Goal: Communication & Community: Answer question/provide support

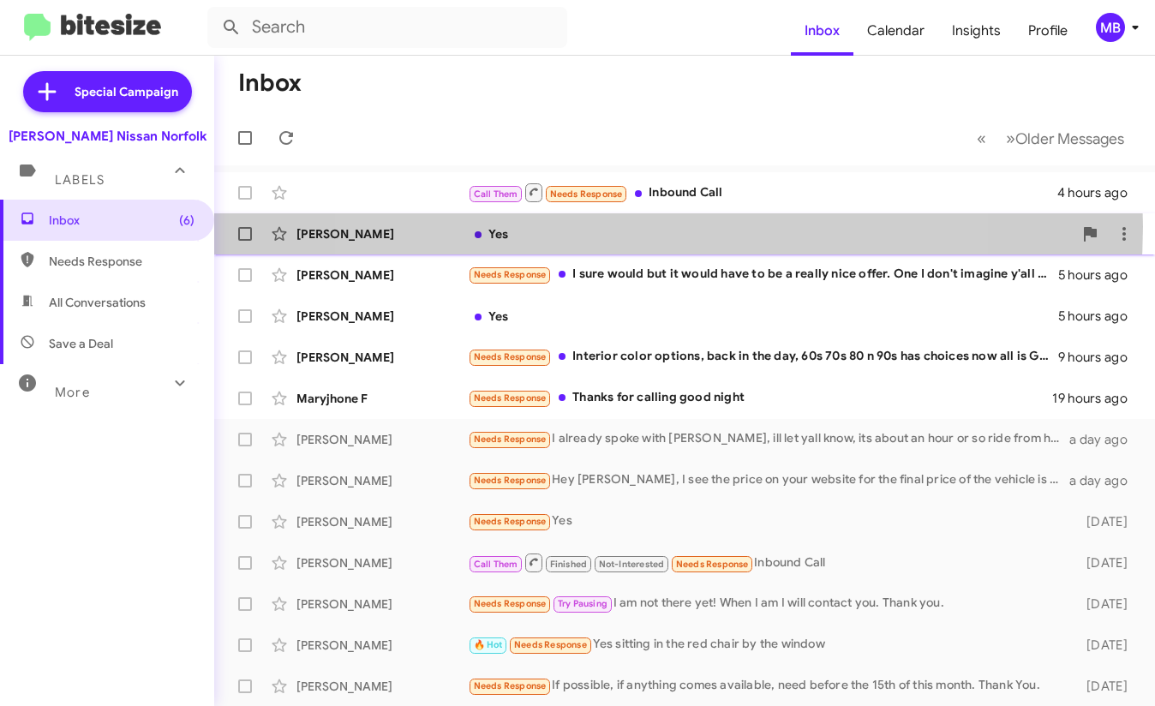
click at [630, 226] on div "Yes" at bounding box center [770, 233] width 605 height 17
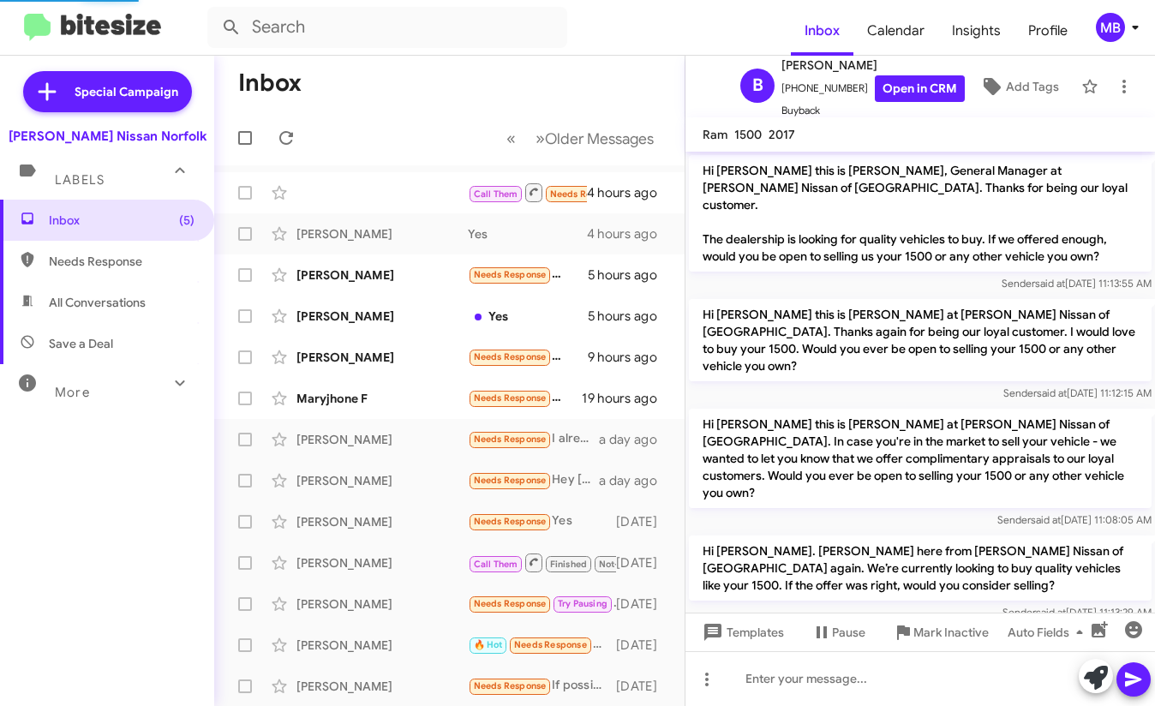
scroll to position [39, 0]
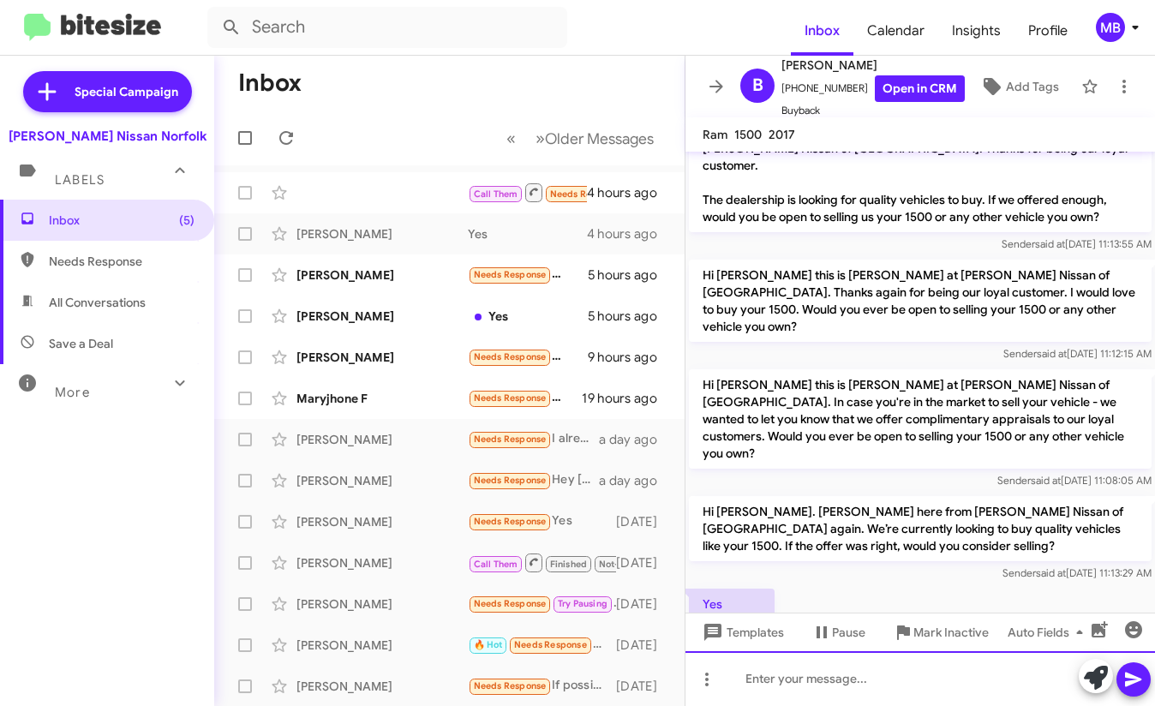
click at [815, 685] on div at bounding box center [919, 678] width 469 height 55
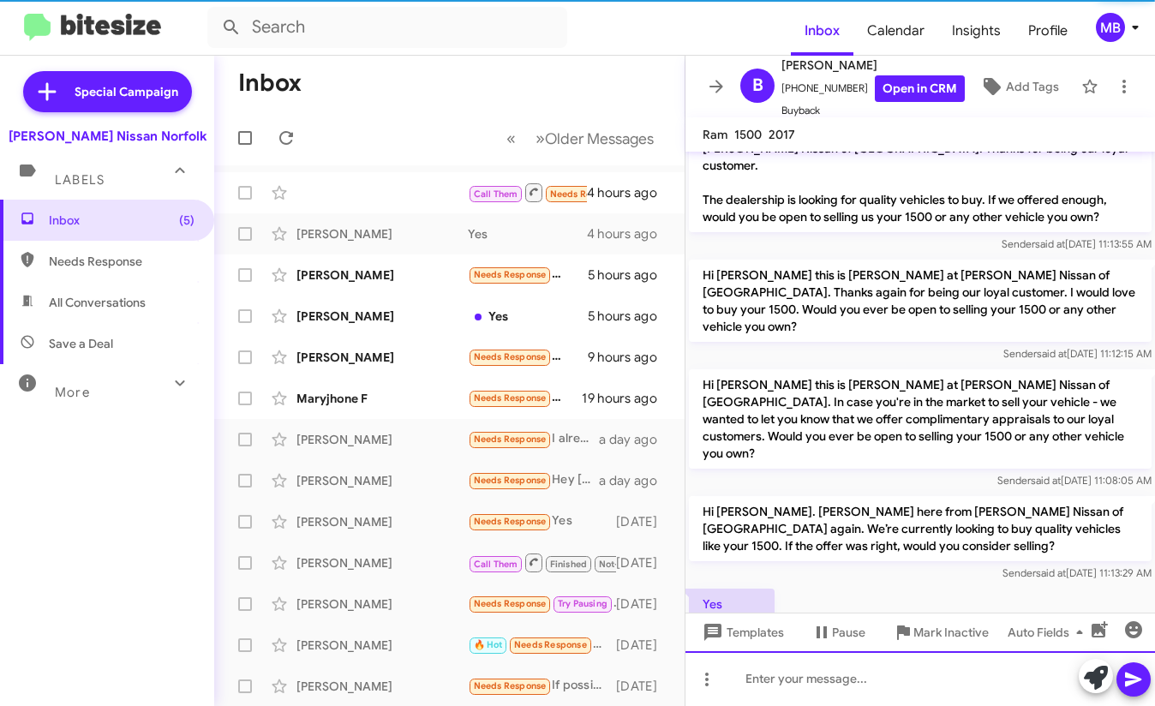
scroll to position [102, 0]
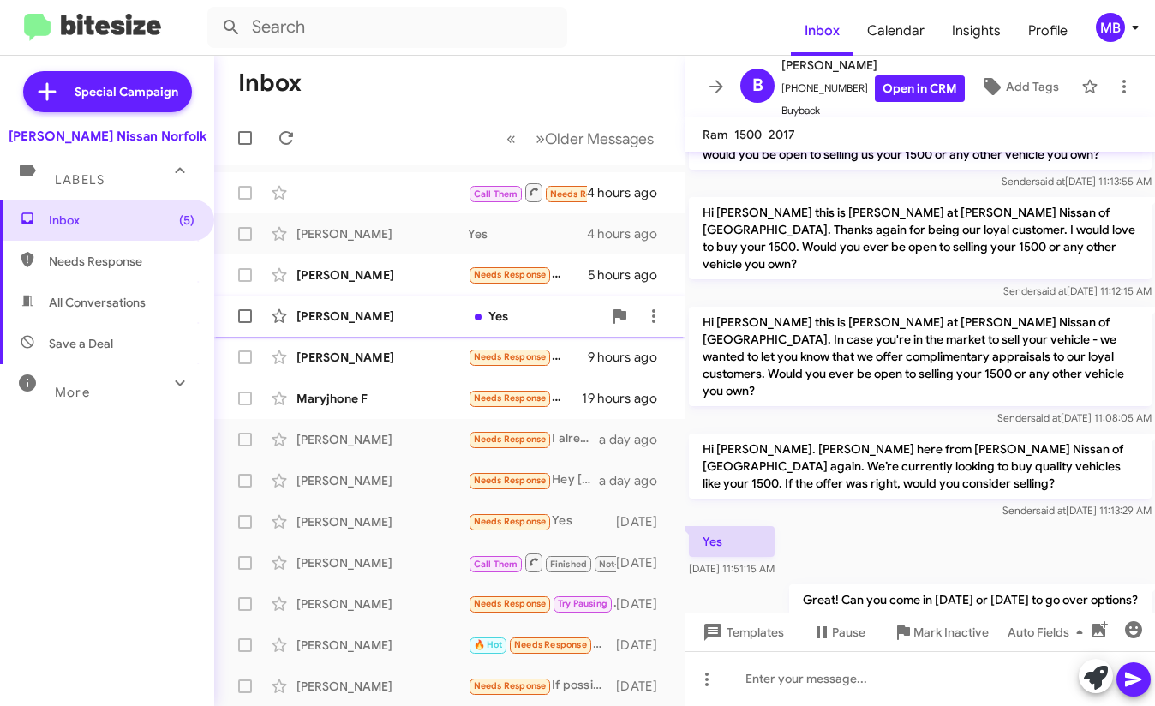
click at [430, 303] on div "[PERSON_NAME] Yes 5 hours ago" at bounding box center [449, 316] width 443 height 34
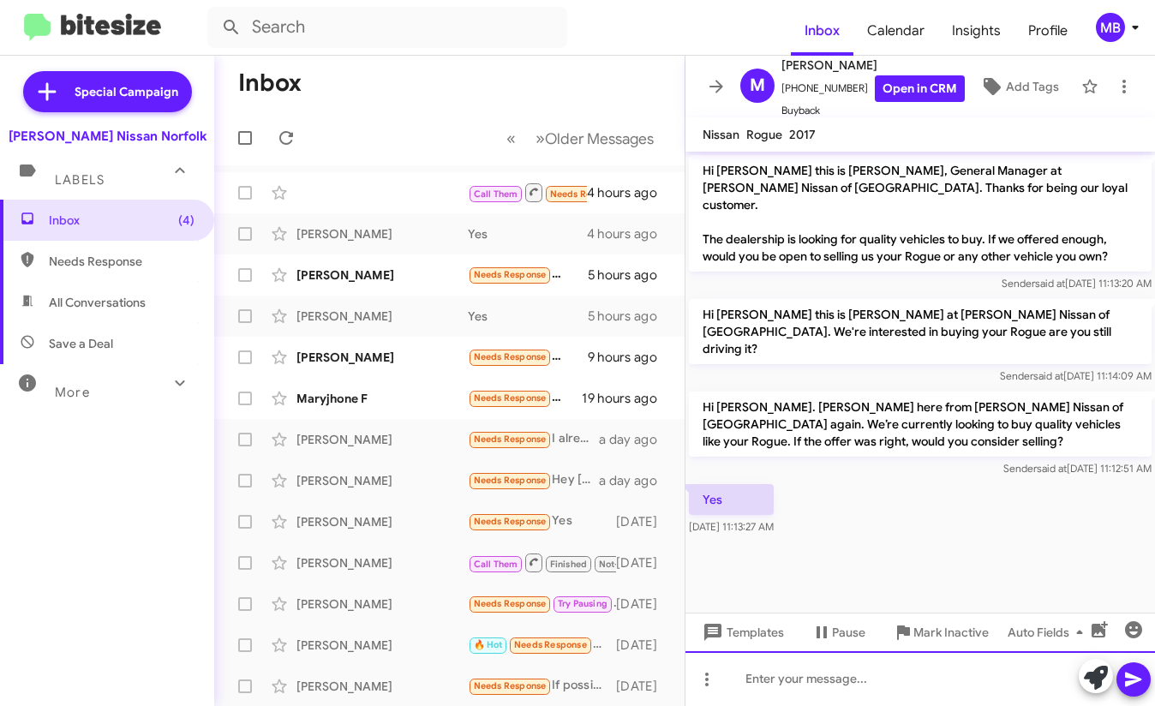
click at [792, 670] on div at bounding box center [919, 678] width 469 height 55
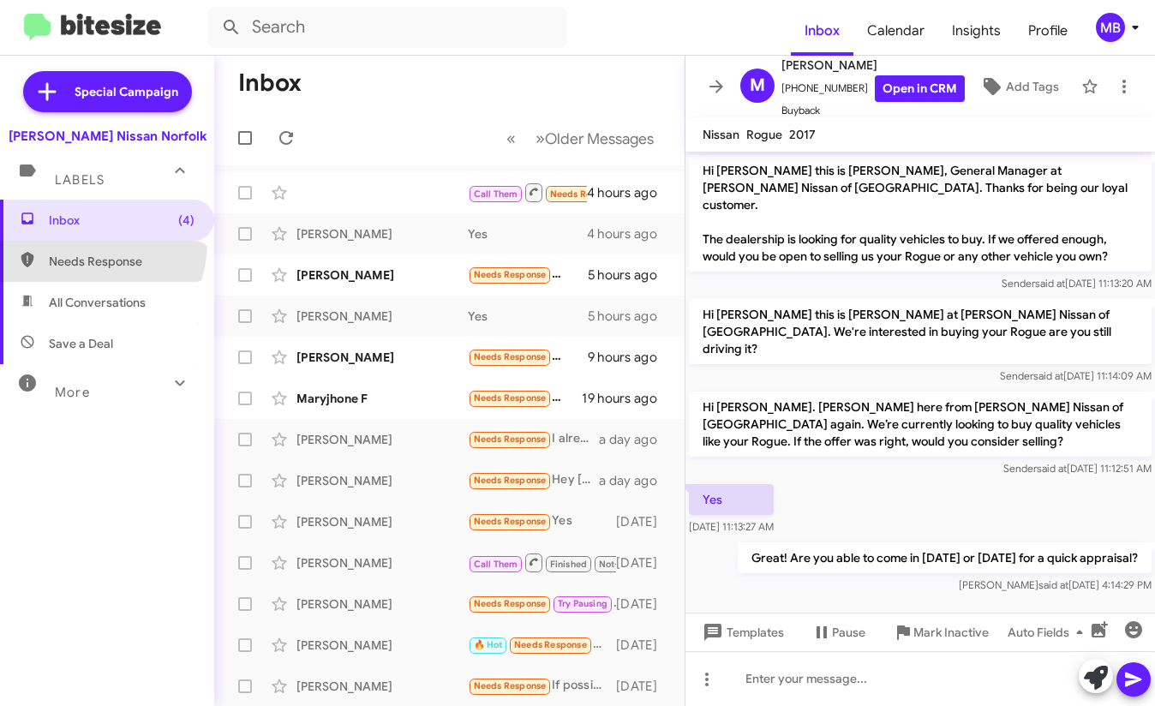
click at [73, 242] on span "Needs Response" at bounding box center [107, 261] width 214 height 41
type input "in:needs-response"
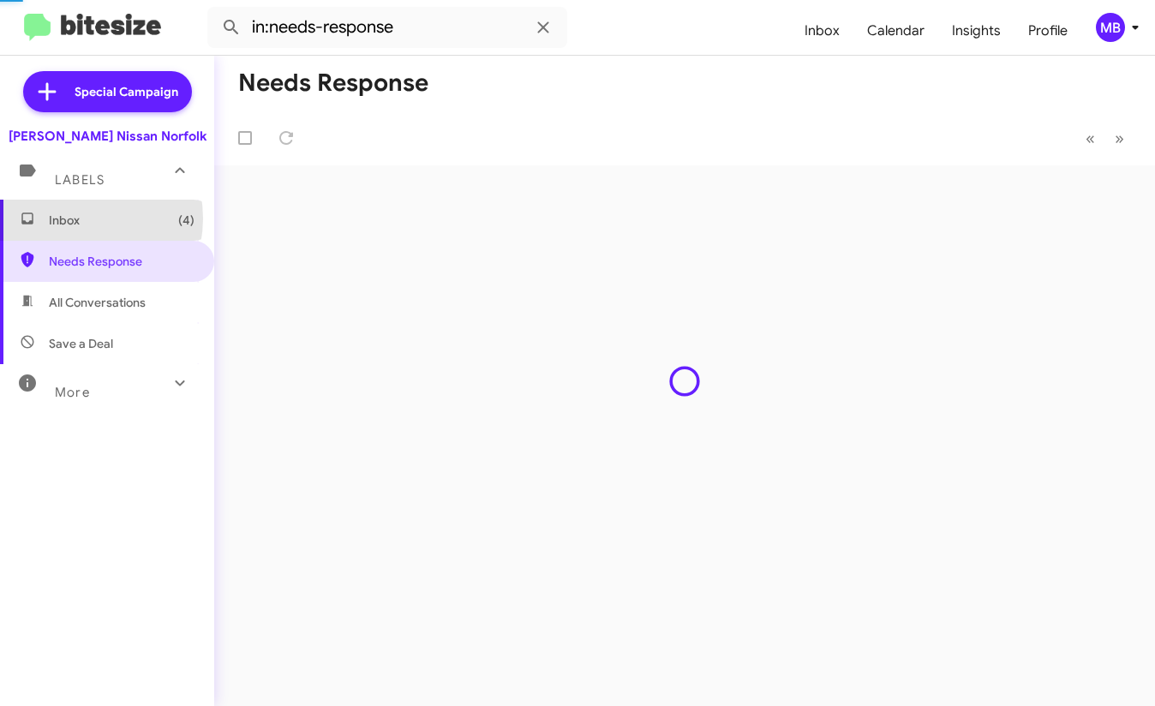
click at [71, 218] on span "Inbox (4)" at bounding box center [122, 220] width 146 height 17
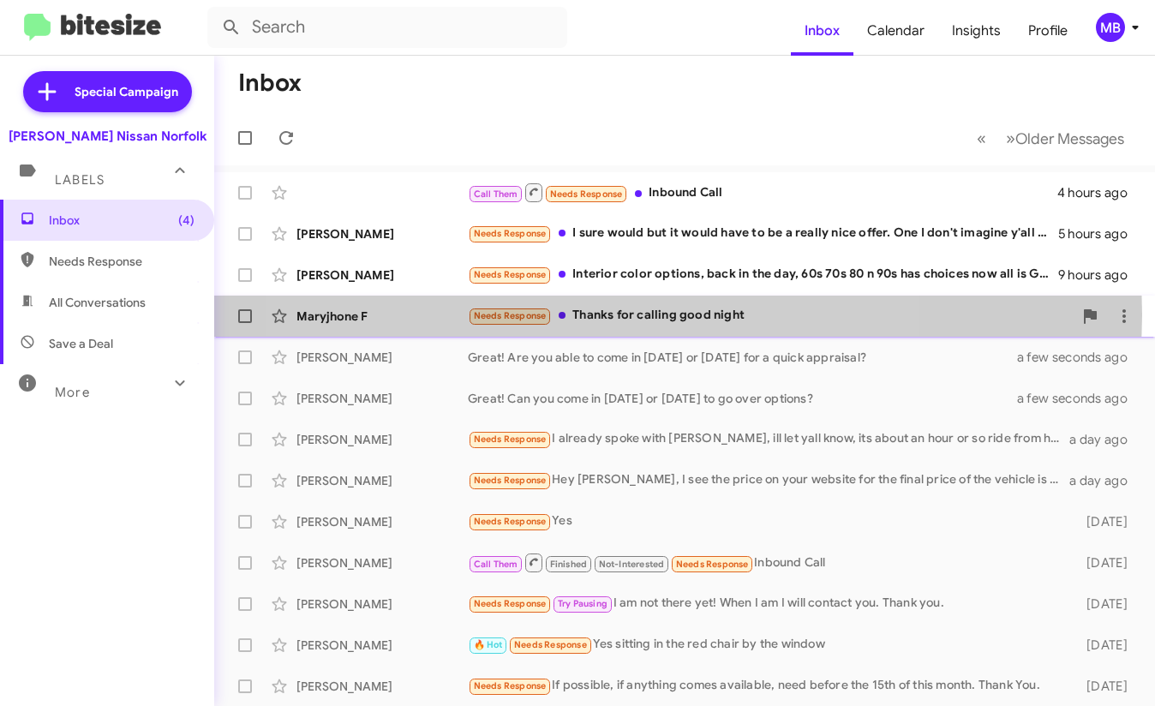
click at [595, 314] on div "Needs Response Thanks for calling good night" at bounding box center [770, 316] width 605 height 20
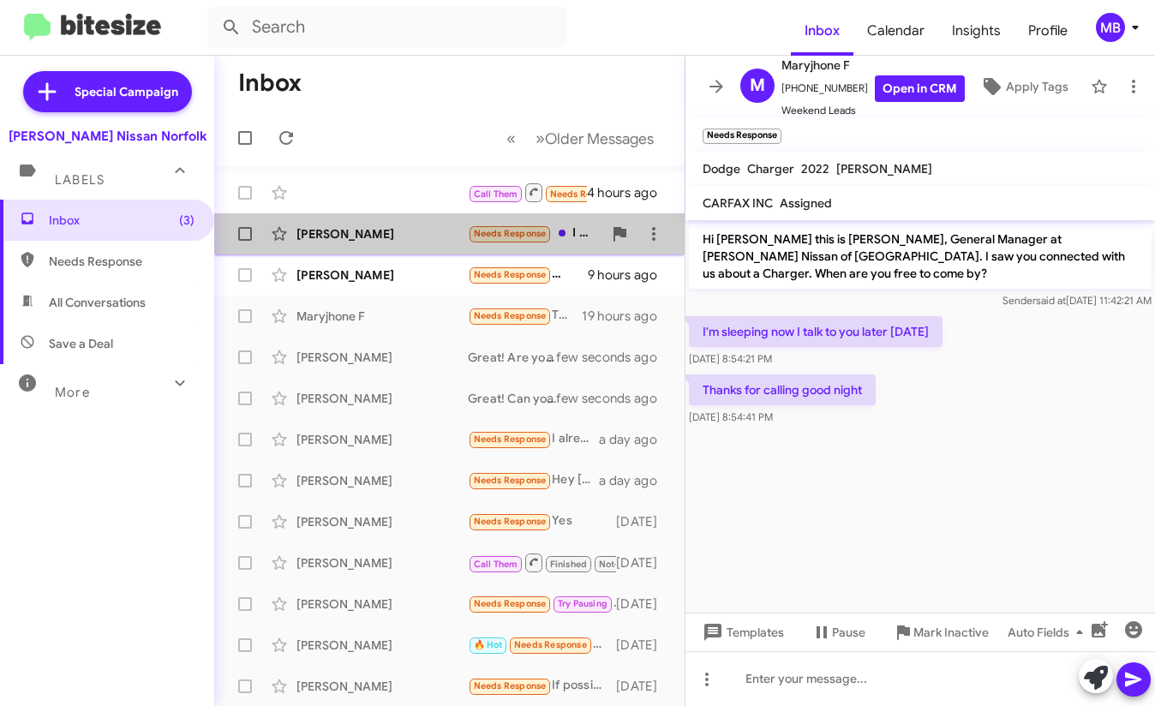
click at [522, 225] on span "Needs Response" at bounding box center [510, 231] width 84 height 15
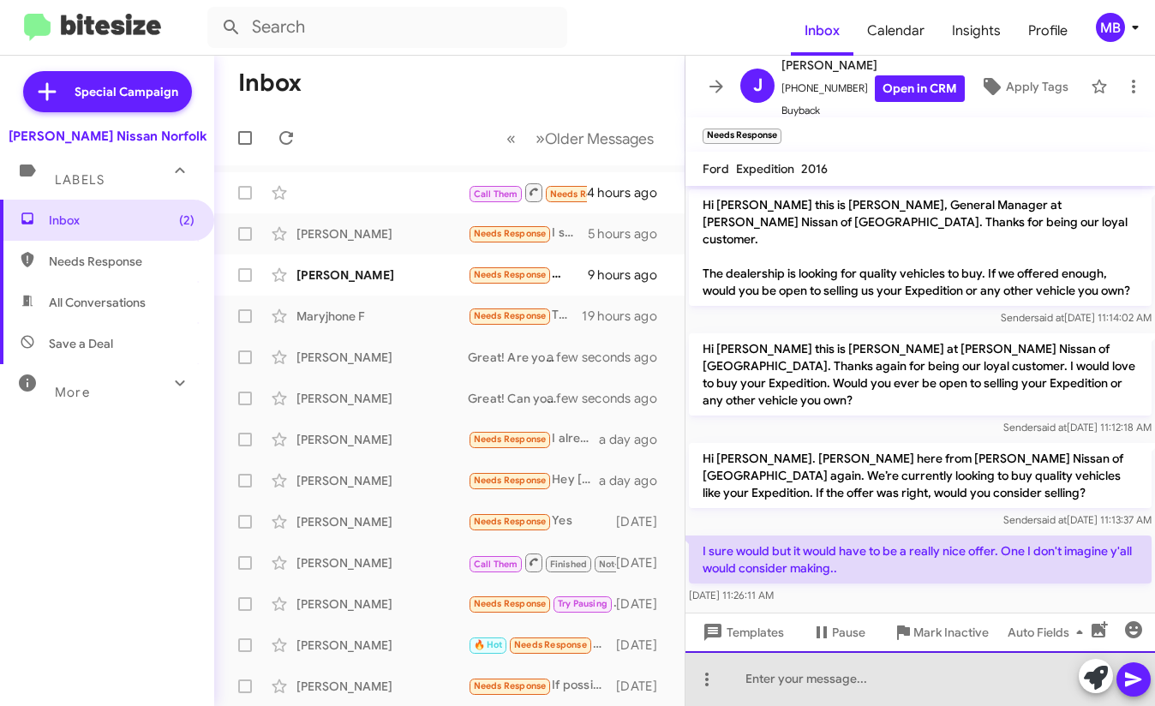
click at [841, 690] on div at bounding box center [919, 678] width 469 height 55
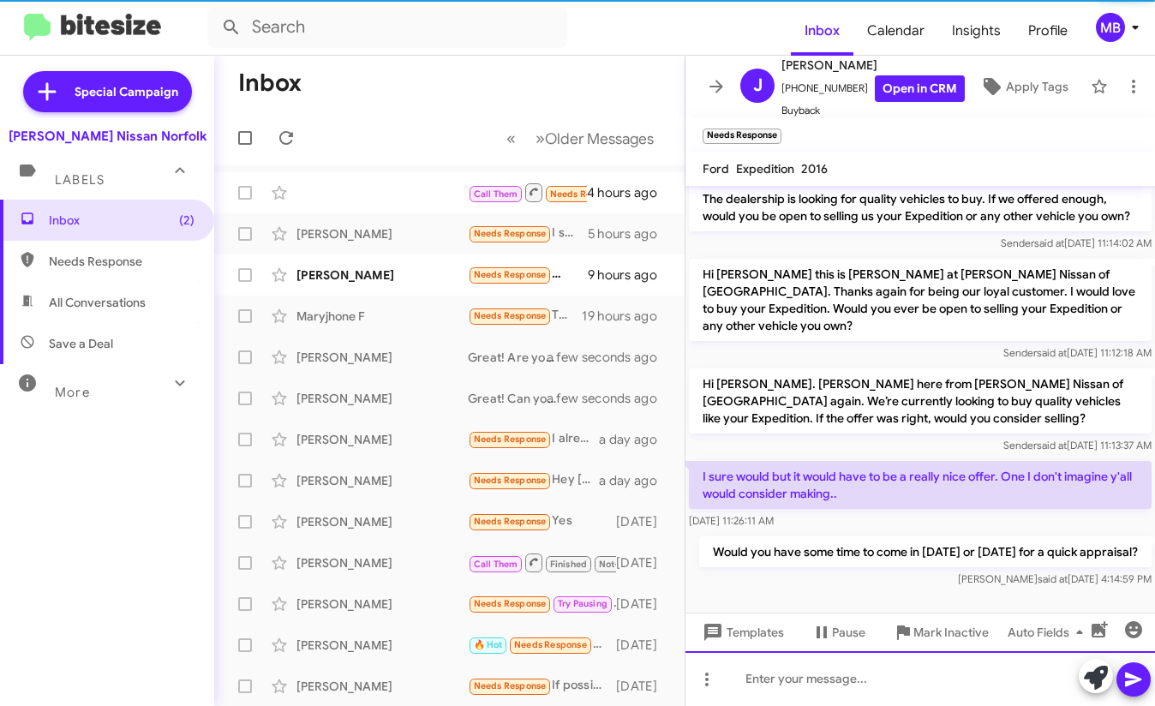
scroll to position [91, 0]
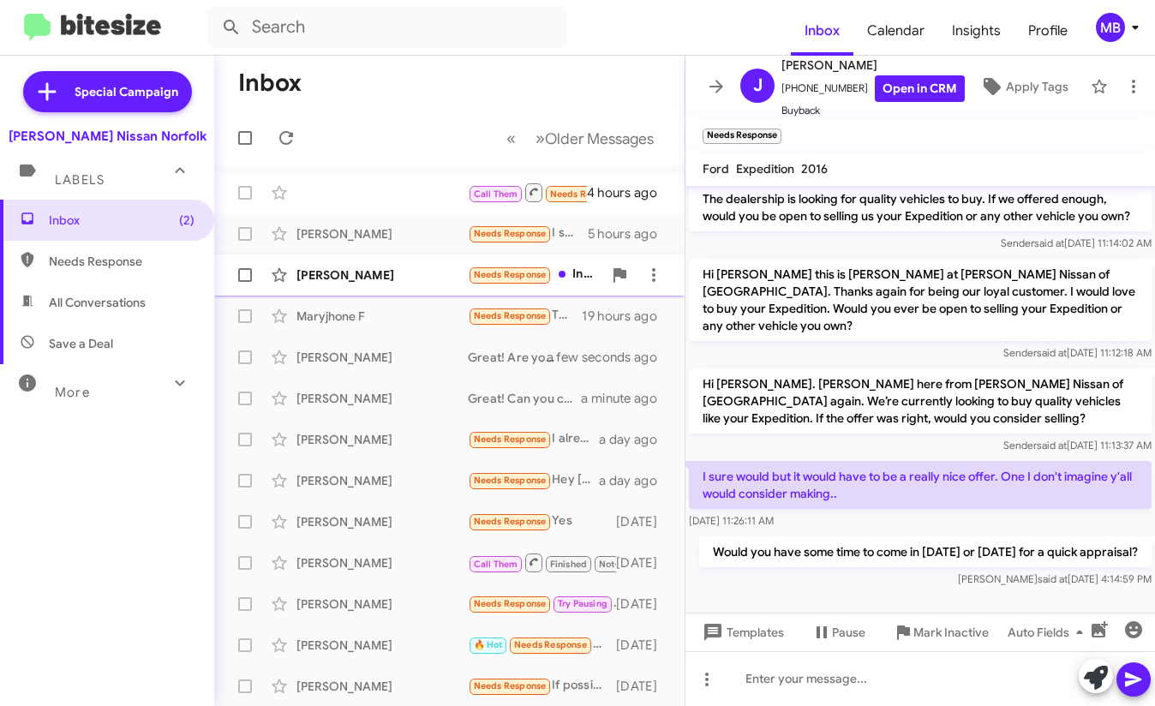
click at [498, 279] on span "Needs Response" at bounding box center [510, 274] width 73 height 11
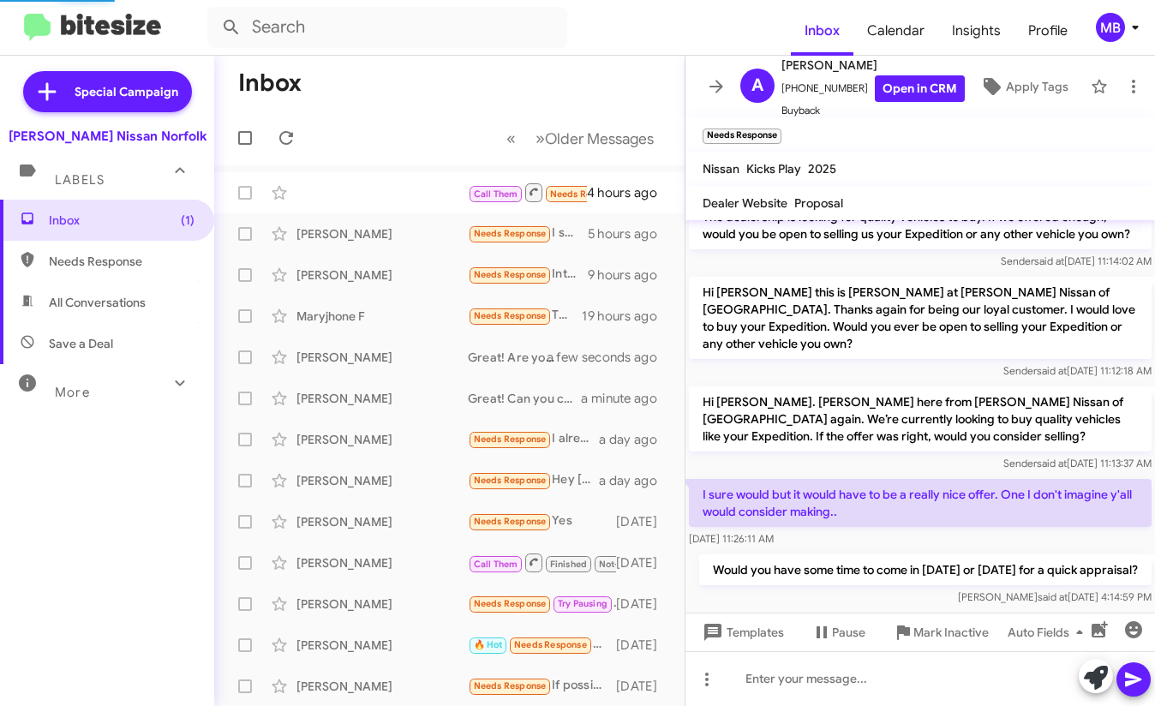
scroll to position [5, 0]
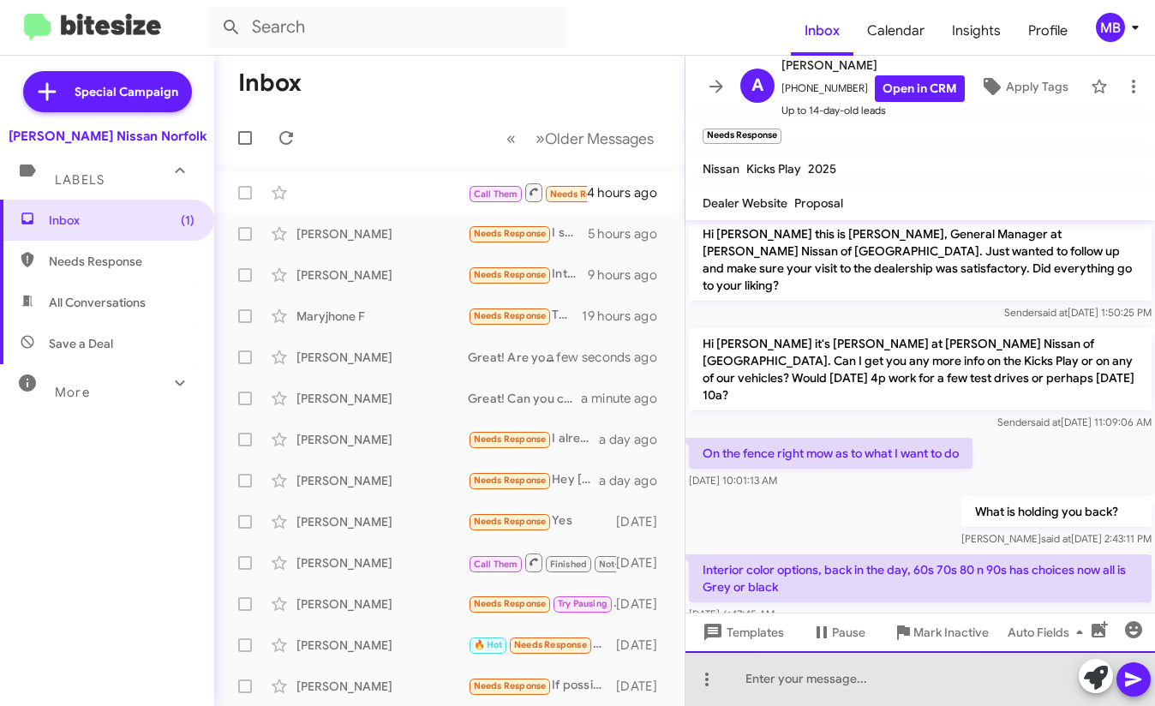
click at [849, 685] on div at bounding box center [919, 678] width 469 height 55
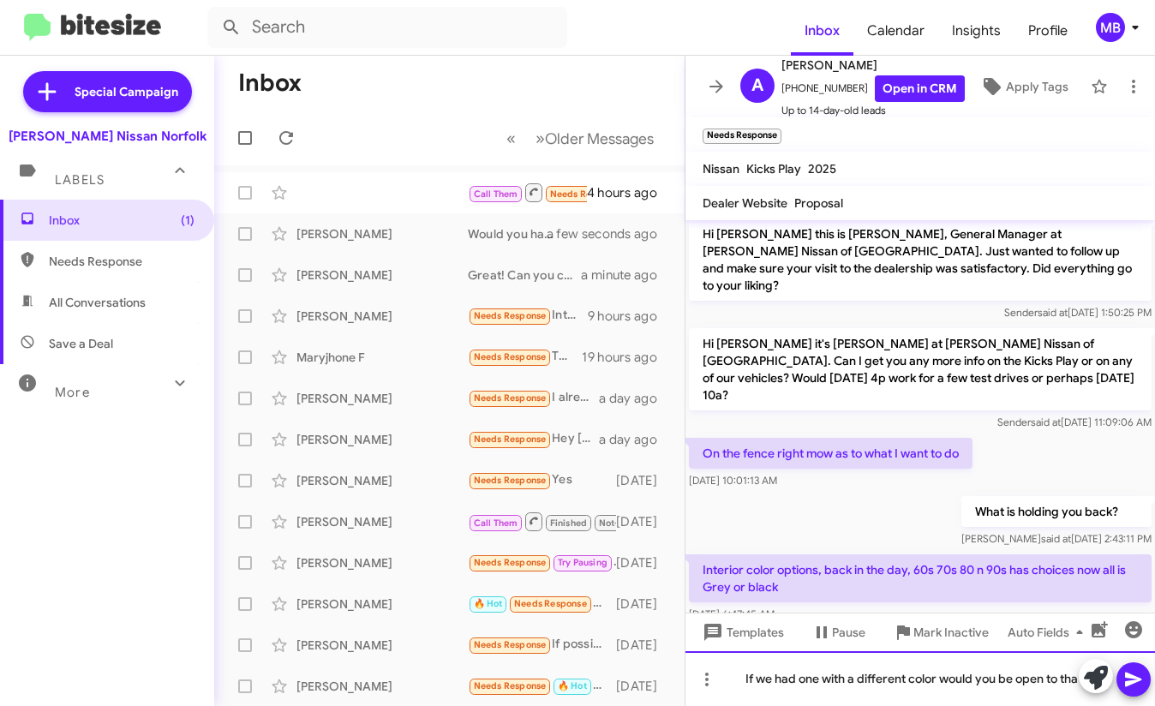
scroll to position [22, 0]
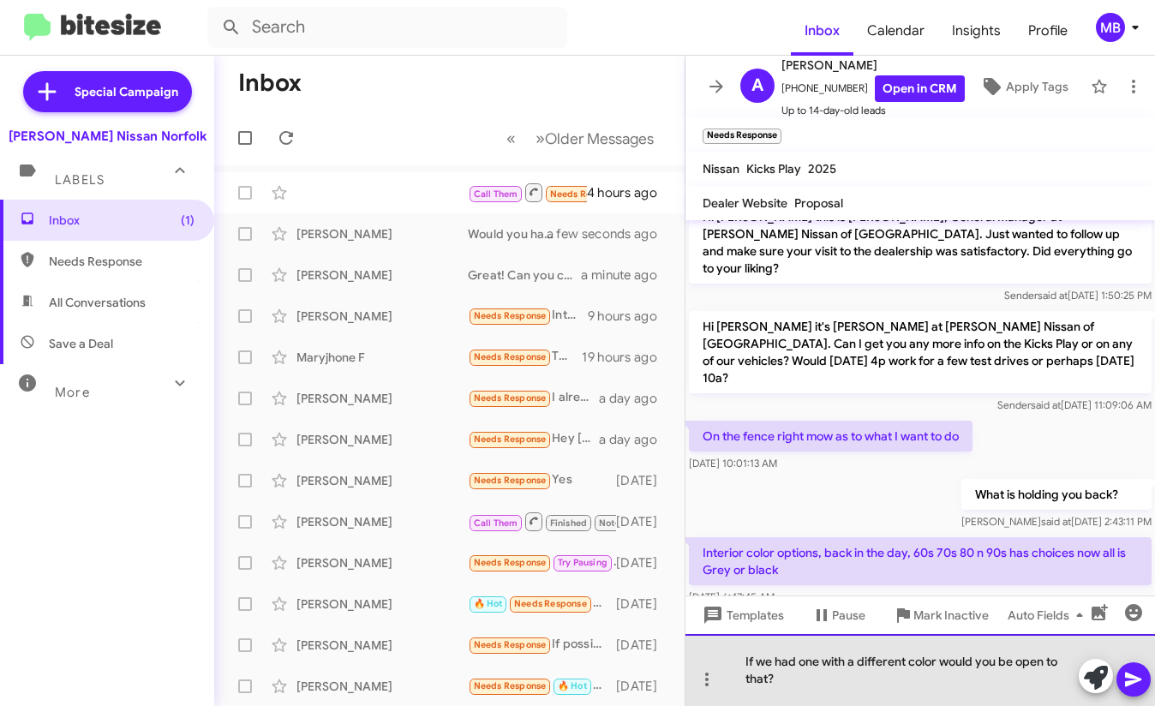
click at [908, 663] on div "If we had one with a different color would you be open to that?" at bounding box center [919, 670] width 469 height 72
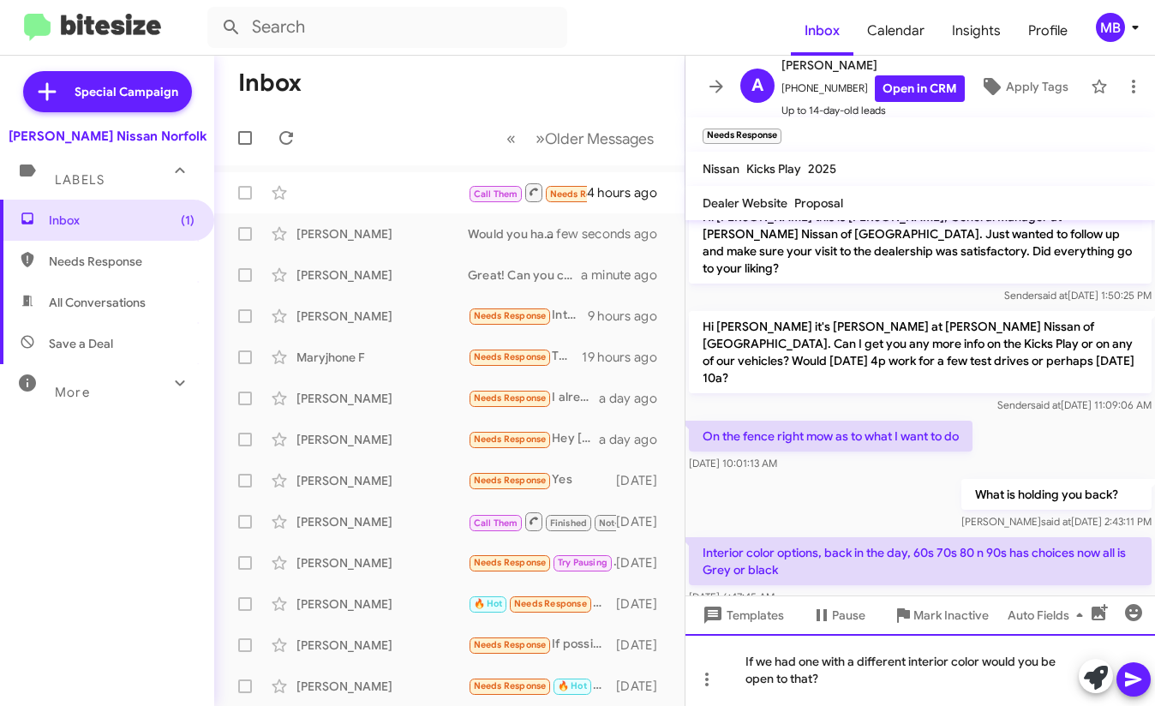
click at [880, 665] on div "If we had one with a different interior color would you be open to that?" at bounding box center [919, 670] width 469 height 72
click at [926, 674] on div "If we had one with a different interior color would you be open to that?" at bounding box center [919, 670] width 469 height 72
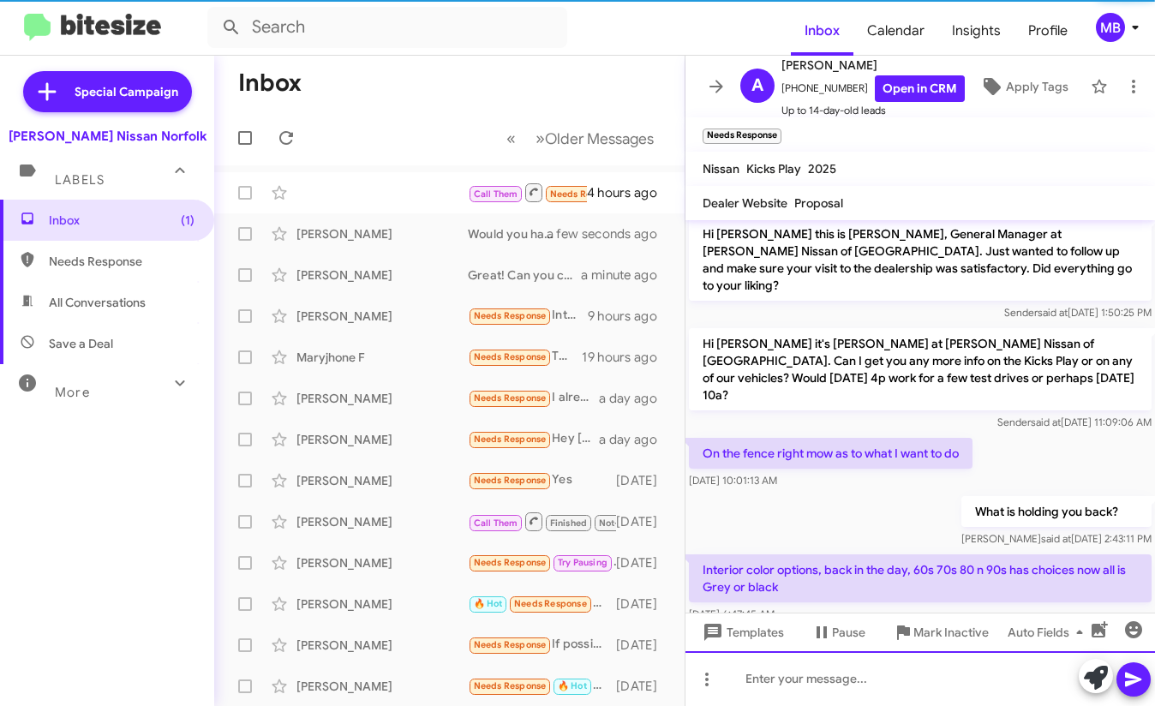
scroll to position [68, 0]
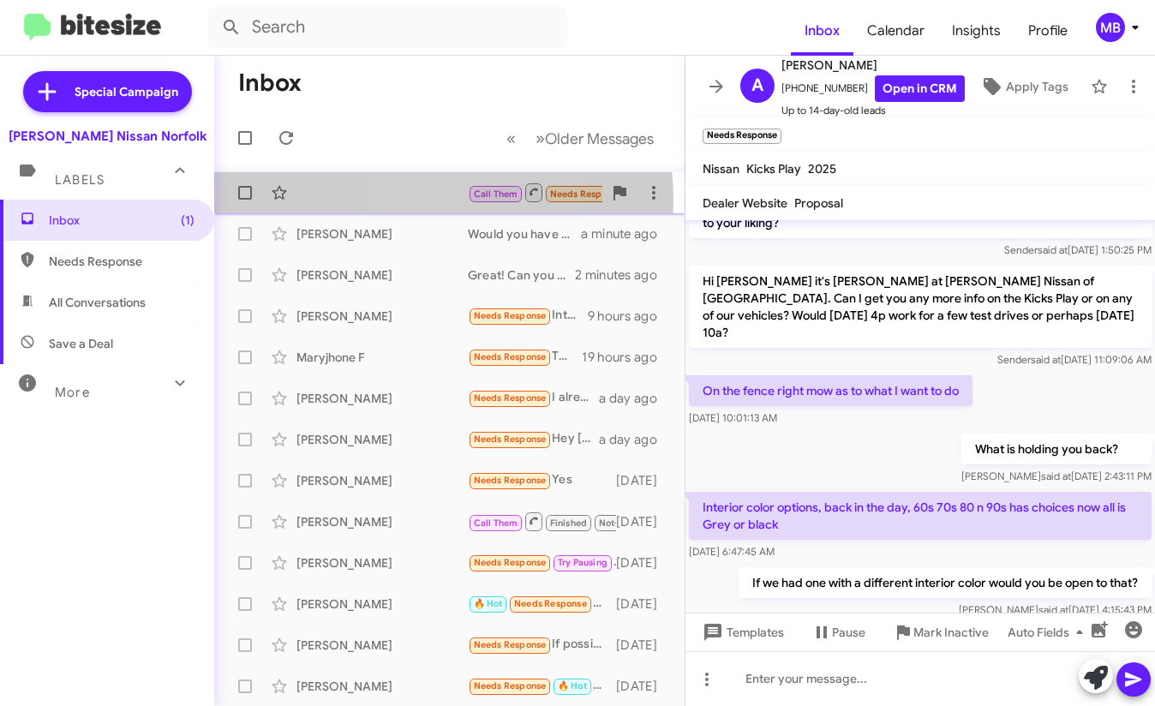
click at [411, 200] on div "Call Them Needs Response Inbound Call 4 hours ago" at bounding box center [449, 193] width 443 height 34
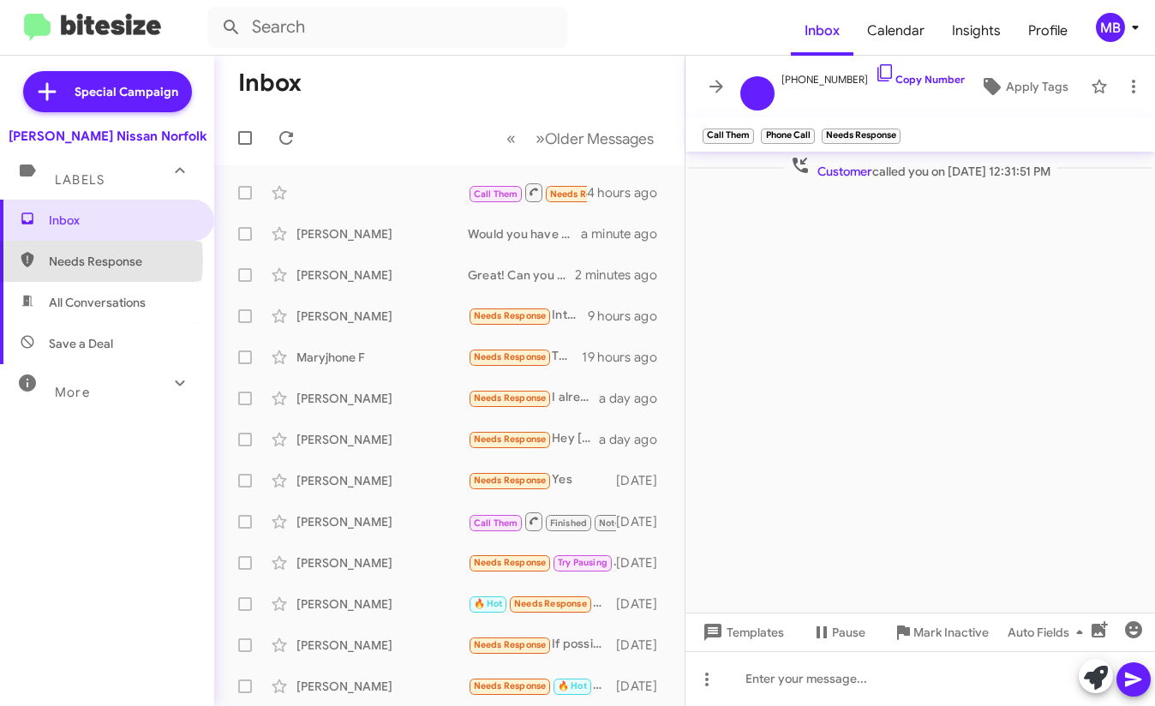
click at [66, 260] on span "Needs Response" at bounding box center [122, 261] width 146 height 17
type input "in:needs-response"
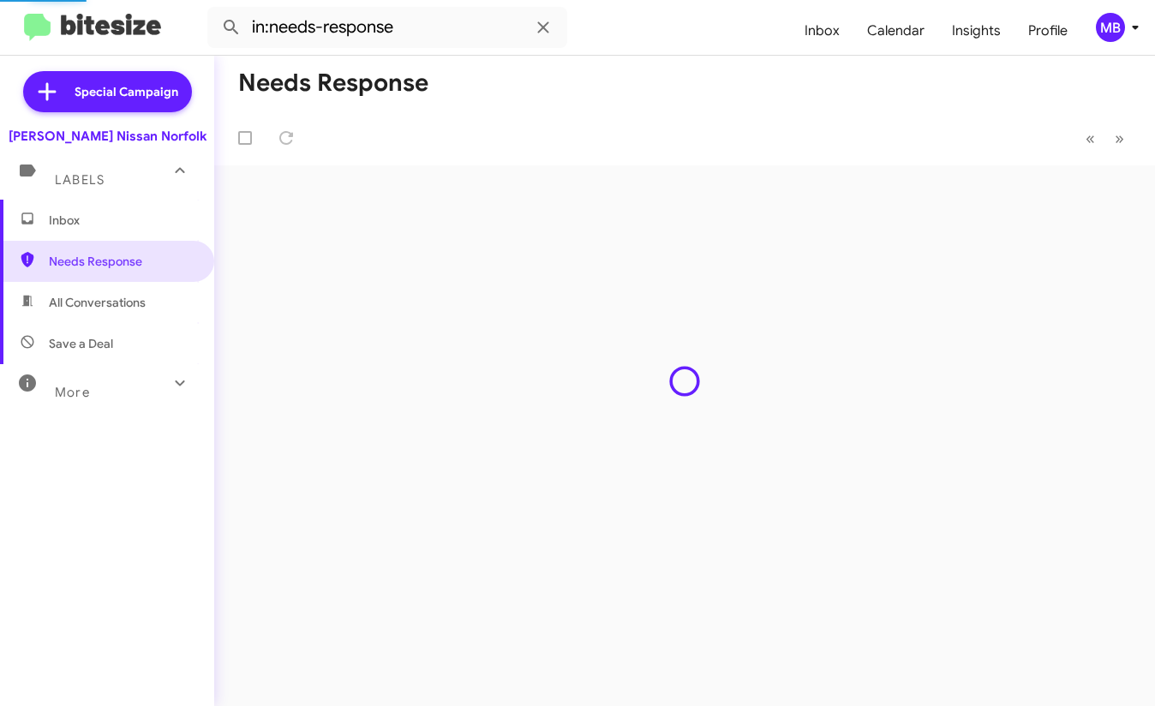
click at [81, 225] on span "Inbox" at bounding box center [122, 220] width 146 height 17
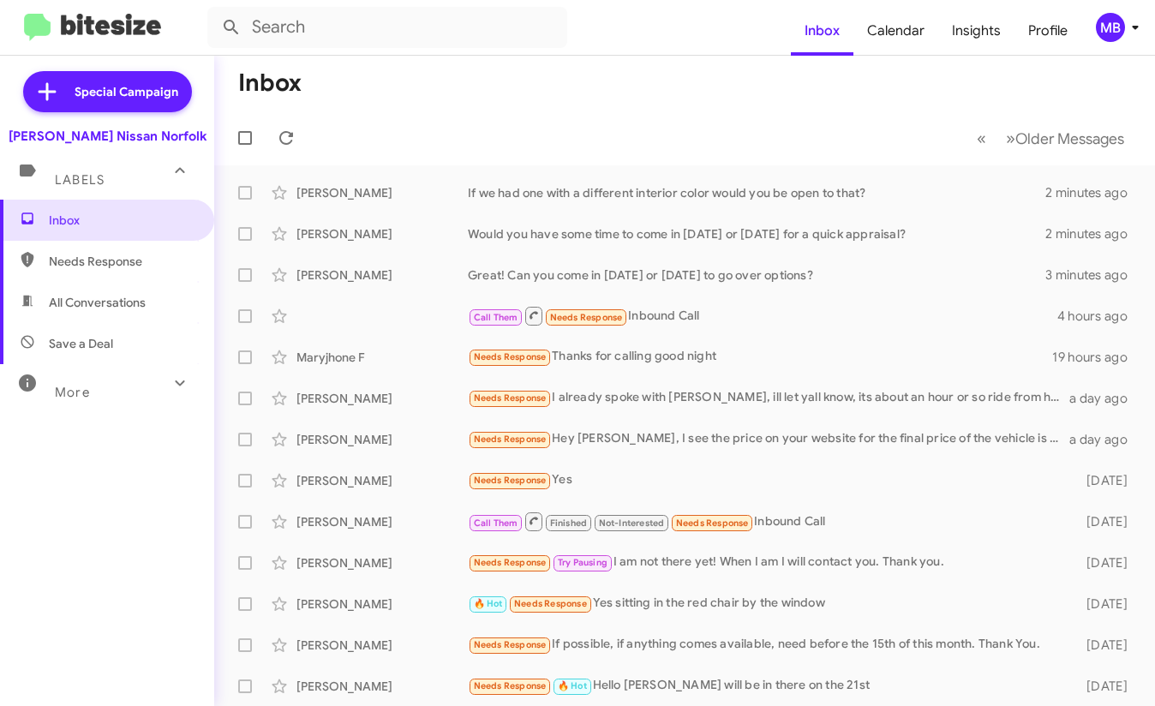
click at [450, 136] on mat-toolbar-row "« Previous » Next Older Messages" at bounding box center [684, 138] width 941 height 55
click at [120, 261] on span "Needs Response" at bounding box center [122, 261] width 146 height 17
type input "in:needs-response"
